Goal: Find specific page/section: Find specific page/section

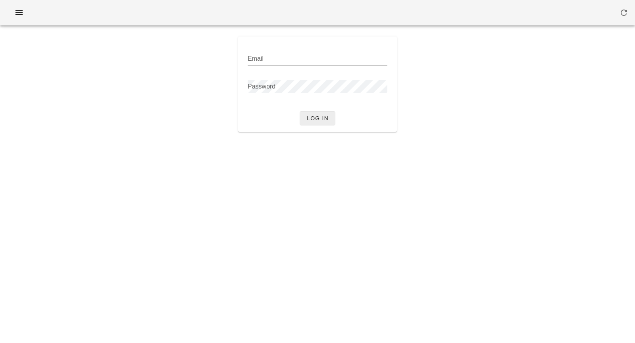
type input "dominic.j@fedfedfed.com"
click at [313, 118] on span "Log in" at bounding box center [318, 118] width 22 height 6
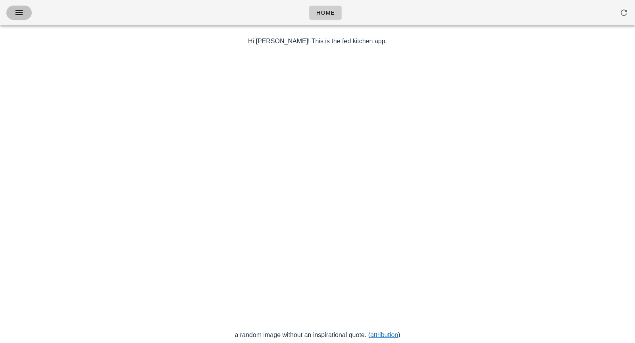
click at [19, 14] on icon "button" at bounding box center [19, 13] width 10 height 10
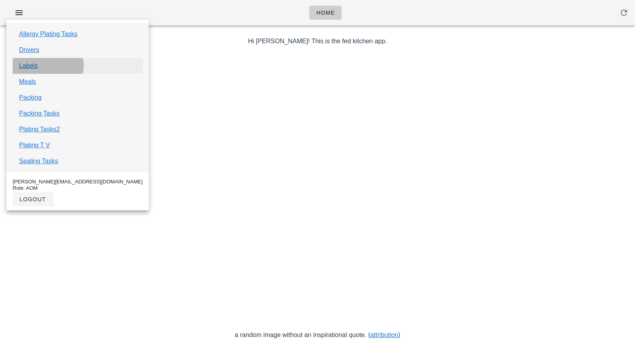
click at [28, 67] on link "Labels" at bounding box center [28, 66] width 19 height 10
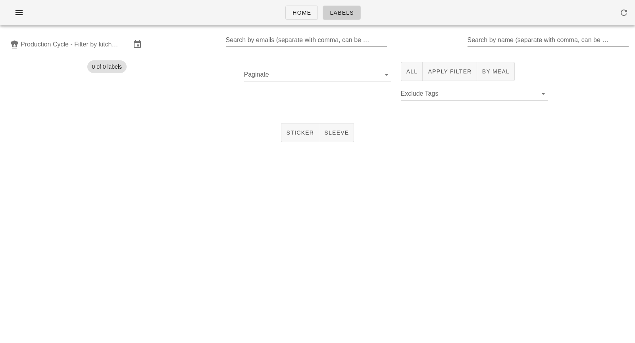
click at [60, 40] on input "Production Cycle - Filter by kitchen production schedules" at bounding box center [76, 44] width 110 height 13
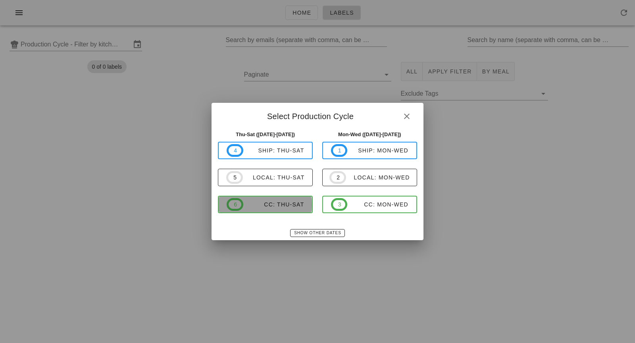
click at [254, 203] on div "CC: Thu-Sat" at bounding box center [273, 204] width 61 height 6
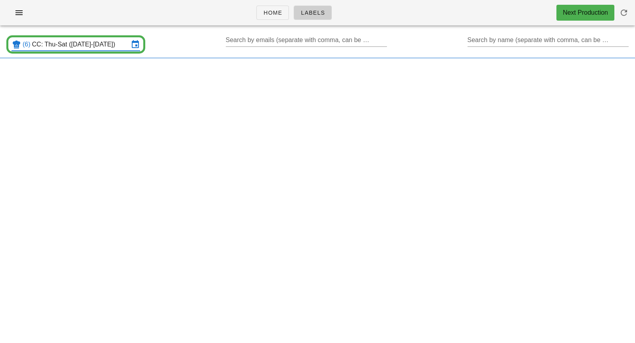
click at [55, 44] on input "CC: Thu-Sat (Aug 14-Aug 16)" at bounding box center [80, 44] width 97 height 13
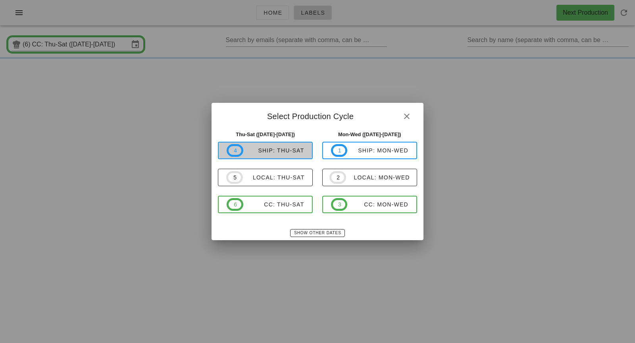
click at [276, 147] on div "ship: Thu-Sat" at bounding box center [273, 150] width 61 height 6
type input "ship: Thu-Sat (Aug 14-Aug 16)"
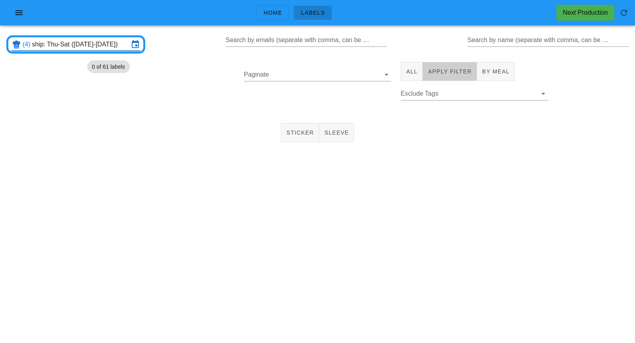
click at [460, 71] on span "Apply Filter" at bounding box center [450, 71] width 44 height 6
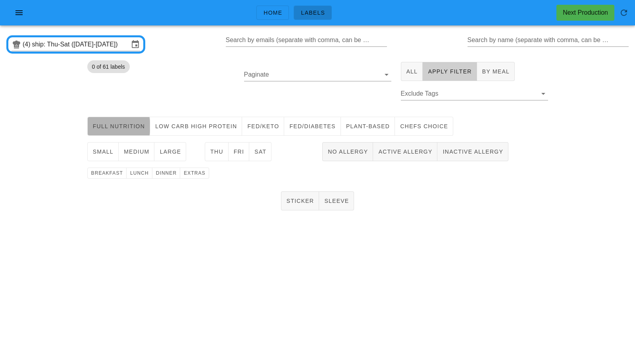
click at [127, 127] on span "Full Nutrition" at bounding box center [119, 126] width 53 height 6
click at [160, 175] on span "dinner" at bounding box center [166, 173] width 21 height 6
click at [259, 150] on span "Sat" at bounding box center [260, 152] width 12 height 6
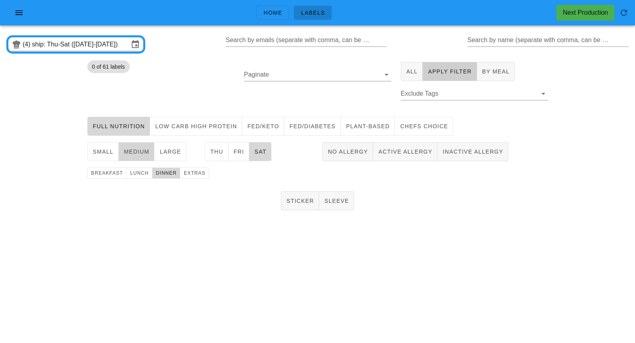
click at [137, 153] on span "medium" at bounding box center [137, 152] width 26 height 6
click at [305, 200] on span "Sticker" at bounding box center [300, 201] width 28 height 6
